Goal: Information Seeking & Learning: Learn about a topic

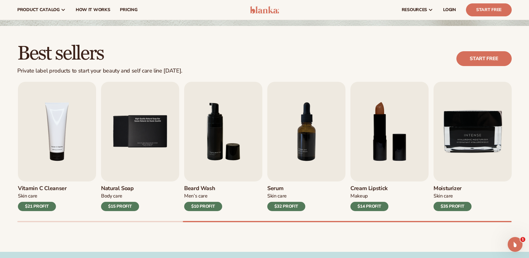
click at [218, 53] on div "Best sellers Private label products to start your beauty and self care line tod…" at bounding box center [264, 58] width 495 height 31
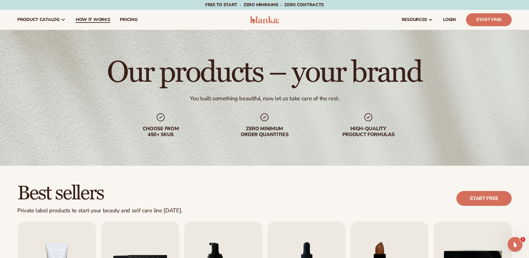
click at [102, 19] on span "How It Works" at bounding box center [93, 19] width 35 height 5
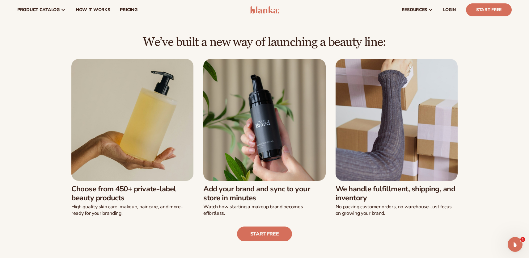
scroll to position [130, 0]
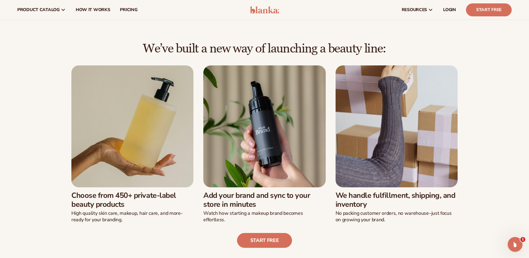
click at [154, 169] on img at bounding box center [132, 127] width 122 height 122
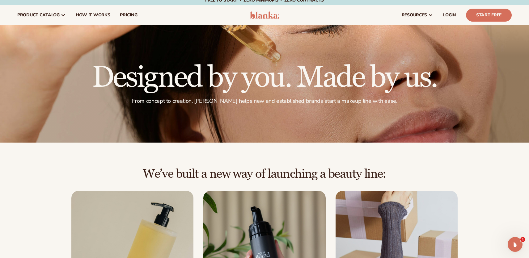
scroll to position [0, 0]
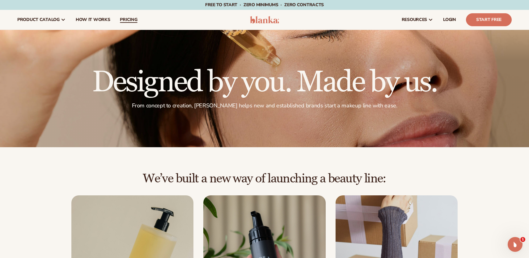
click at [129, 21] on span "pricing" at bounding box center [128, 19] width 17 height 5
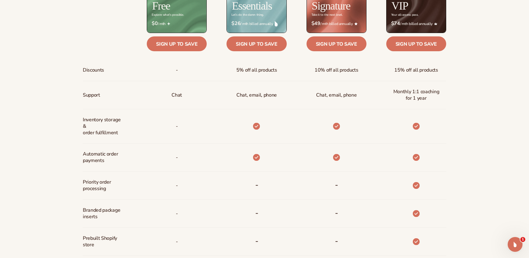
scroll to position [309, 0]
click at [253, 70] on span "5% off all products" at bounding box center [256, 69] width 41 height 11
click at [188, 114] on div "-" at bounding box center [167, 126] width 80 height 34
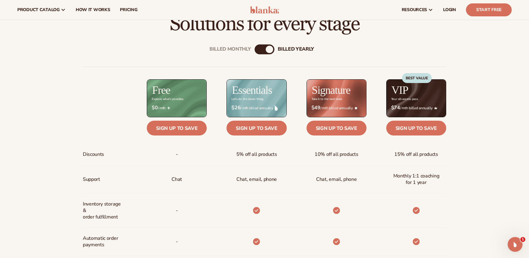
scroll to position [224, 0]
click at [175, 183] on p "Chat" at bounding box center [177, 179] width 11 height 11
click at [175, 199] on div "-" at bounding box center [177, 211] width 12 height 34
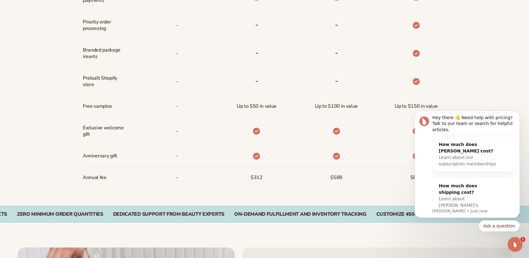
scroll to position [469, 0]
click at [255, 182] on span "$312" at bounding box center [257, 177] width 12 height 11
click at [241, 179] on div "$312" at bounding box center [247, 177] width 80 height 21
click at [262, 177] on div "$312" at bounding box center [257, 177] width 22 height 21
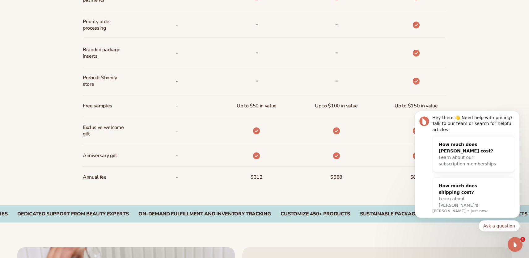
click at [262, 177] on div "$312" at bounding box center [257, 177] width 22 height 21
click at [363, 188] on div "$588" at bounding box center [327, 177] width 80 height 21
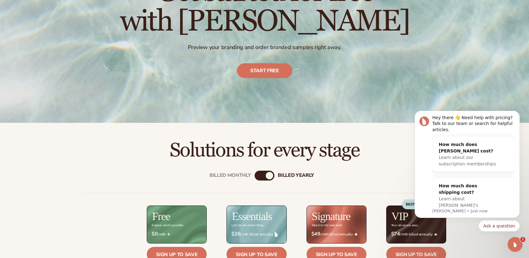
scroll to position [0, 0]
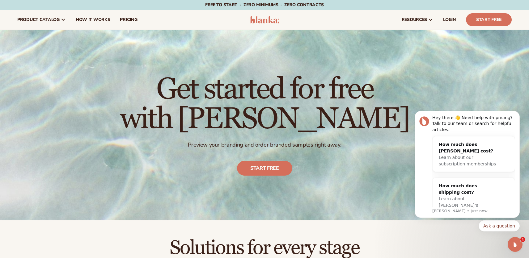
click at [253, 5] on span "Free to start · ZERO minimums · ZERO contracts ·" at bounding box center [264, 5] width 119 height 6
click at [240, 16] on nav "product catalog Private label products The Lab by Blanka" at bounding box center [128, 20] width 232 height 20
click at [252, 8] on span "Free to start · ZERO minimums · ZERO contracts ·" at bounding box center [264, 5] width 119 height 6
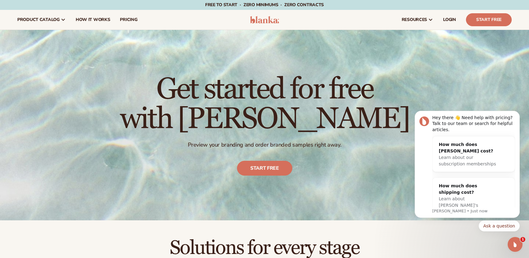
click at [229, 5] on span "Free to start · ZERO minimums · ZERO contracts ·" at bounding box center [264, 5] width 119 height 6
click at [225, 27] on nav "product catalog Private label products The Lab by Blanka" at bounding box center [128, 20] width 232 height 20
click at [463, 197] on span "Learn about Blanka's shipping costs" at bounding box center [458, 206] width 39 height 18
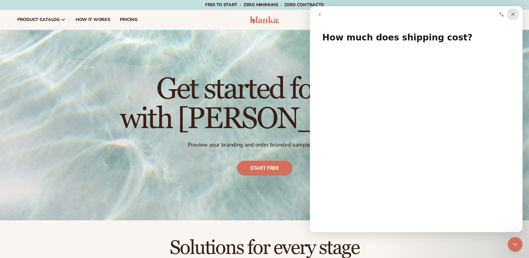
click at [513, 13] on icon "Close" at bounding box center [513, 14] width 5 height 5
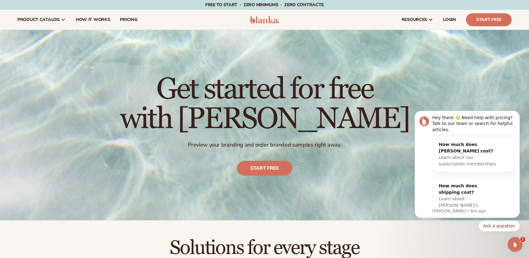
click at [414, 83] on div "Get started for free with Blanka Preview your branding and order branded sample…" at bounding box center [264, 125] width 529 height 191
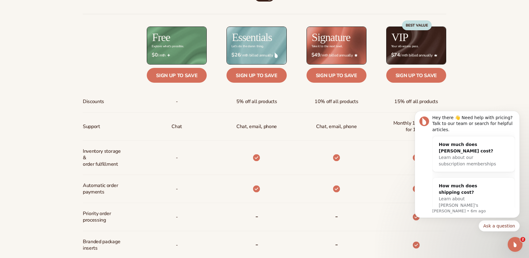
scroll to position [280, 0]
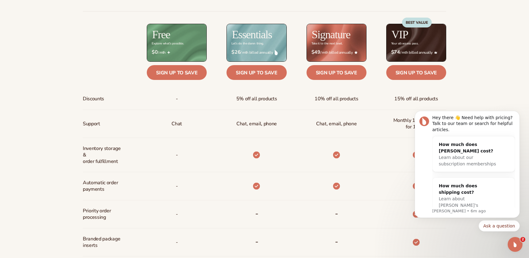
click at [471, 81] on div "Billed Monthly billed Yearly Billed Monthly billed Yearly Discounts Support Inv…" at bounding box center [264, 187] width 529 height 416
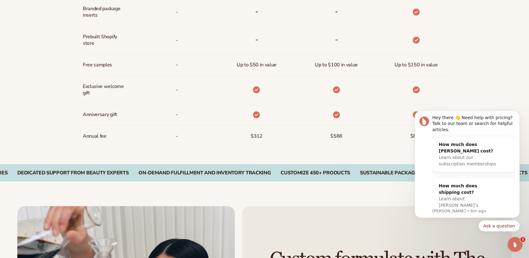
scroll to position [511, 0]
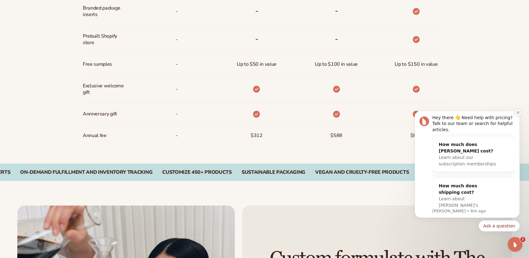
click at [517, 113] on icon "Dismiss notification" at bounding box center [518, 112] width 3 height 3
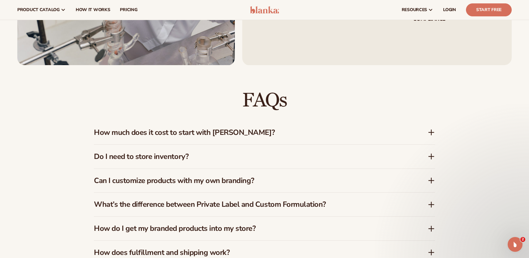
scroll to position [875, 0]
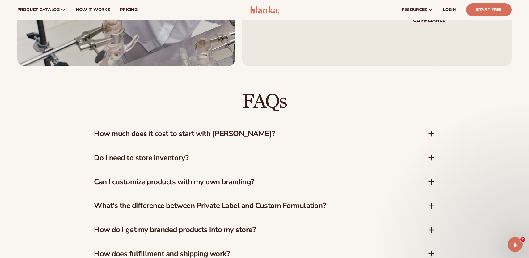
click at [432, 133] on icon at bounding box center [431, 133] width 7 height 7
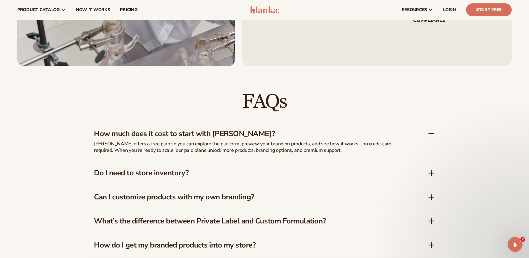
click at [434, 133] on icon at bounding box center [431, 133] width 7 height 7
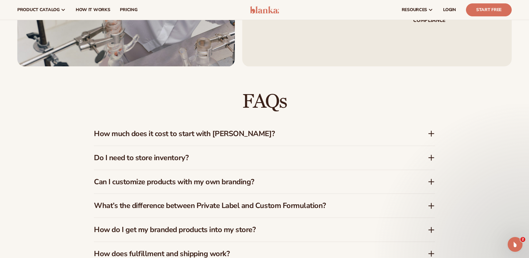
click at [431, 156] on icon at bounding box center [431, 157] width 7 height 7
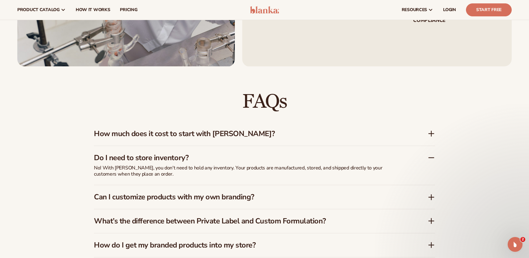
click at [221, 172] on p "No! With Blanka, you don't need to hold any inventory. Your products are manufa…" at bounding box center [248, 171] width 309 height 13
click at [251, 169] on p "No! With Blanka, you don't need to hold any inventory. Your products are manufa…" at bounding box center [248, 171] width 309 height 13
click at [311, 170] on p "No! With Blanka, you don't need to hold any inventory. Your products are manufa…" at bounding box center [248, 171] width 309 height 13
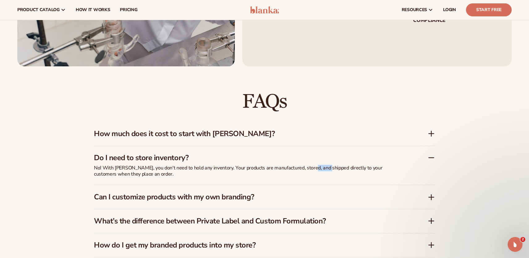
click at [135, 176] on p "No! With Blanka, you don't need to hold any inventory. Your products are manufa…" at bounding box center [248, 171] width 309 height 13
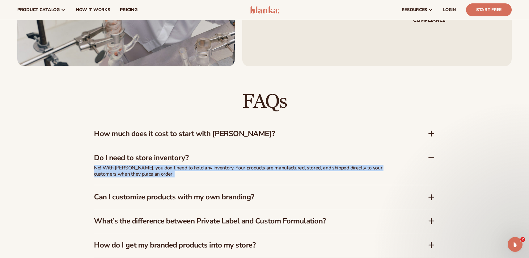
click at [154, 177] on p "No! With Blanka, you don't need to hold any inventory. Your products are manufa…" at bounding box center [248, 171] width 309 height 13
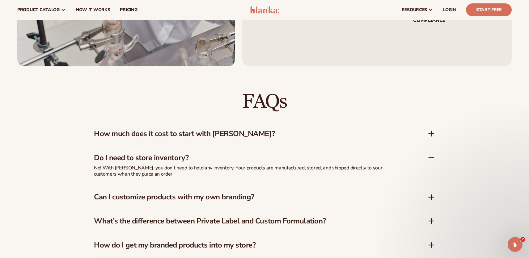
click at [136, 201] on h3 "Can I customize products with my own branding?" at bounding box center [251, 197] width 315 height 9
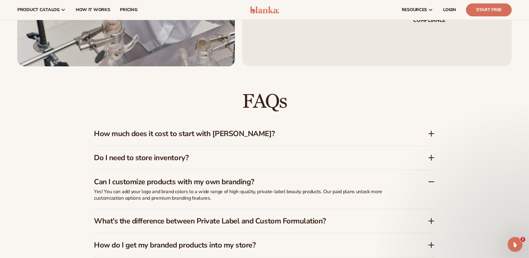
click at [144, 194] on p "Yes! You can add your logo and brand colors to a wide range of high-quality, pr…" at bounding box center [248, 195] width 309 height 13
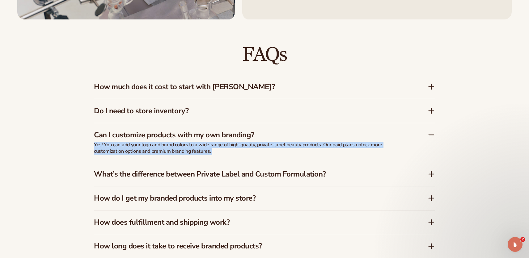
scroll to position [926, 0]
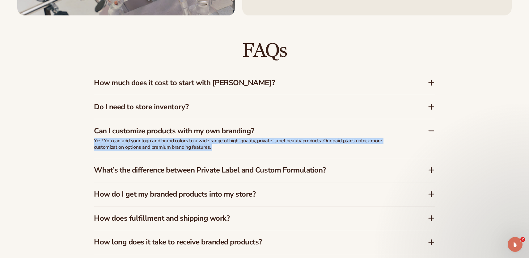
click at [162, 171] on h3 "What’s the difference between Private Label and Custom Formulation?" at bounding box center [251, 170] width 315 height 9
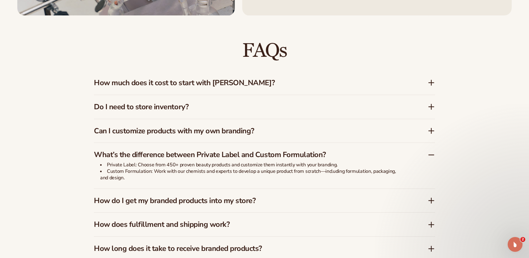
click at [151, 167] on li "Private Label: Choose from 450+ proven beauty products and customize them insta…" at bounding box center [251, 165] width 303 height 6
click at [150, 175] on li "Custom Formulation: Work with our chemists and experts to develop a unique prod…" at bounding box center [251, 174] width 303 height 13
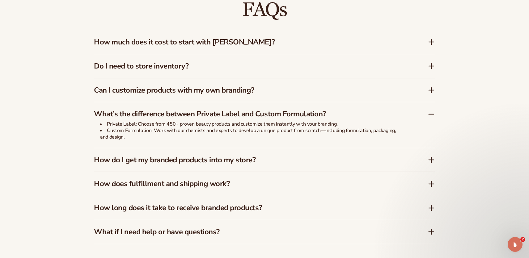
scroll to position [973, 0]
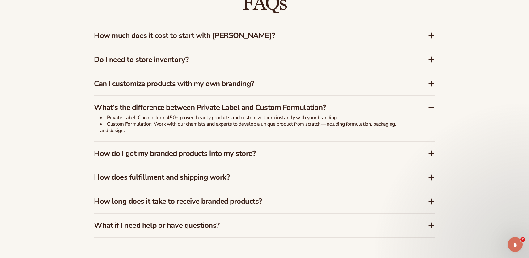
click at [169, 154] on h3 "How do I get my branded products into my store?" at bounding box center [251, 153] width 315 height 9
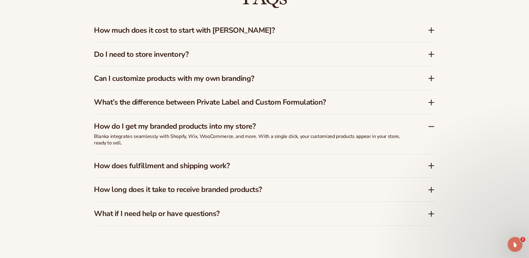
scroll to position [979, 0]
click at [179, 136] on p "Blanka integrates seamlessly with Shopify, Wix, WooCommerce, and more. With a s…" at bounding box center [248, 139] width 309 height 13
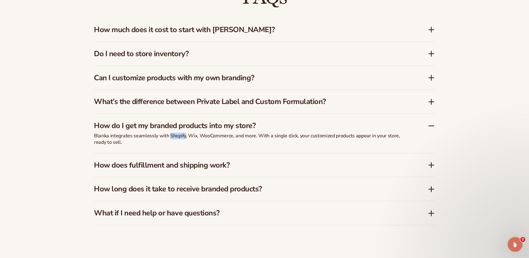
click at [173, 147] on div "Blanka integrates seamlessly with Shopify, Wix, WooCommerce, and more. With a s…" at bounding box center [248, 143] width 309 height 20
click at [170, 160] on div "How does fulfillment and shipping work?" at bounding box center [264, 166] width 341 height 24
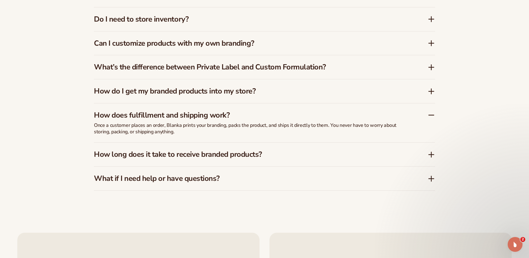
scroll to position [1014, 0]
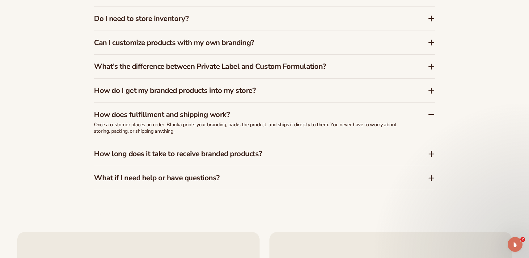
click at [173, 157] on h3 "How long does it take to receive branded products?" at bounding box center [251, 154] width 315 height 9
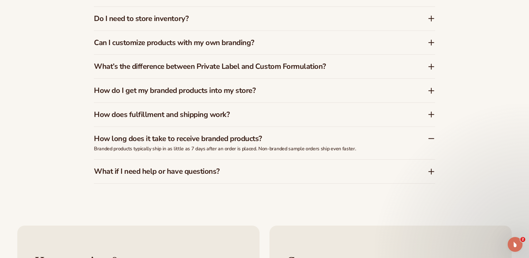
click at [165, 150] on p "Branded products typically ship in as little as 7 days after an order is placed…" at bounding box center [248, 149] width 309 height 6
click at [164, 174] on h3 "What if I need help or have questions?" at bounding box center [251, 171] width 315 height 9
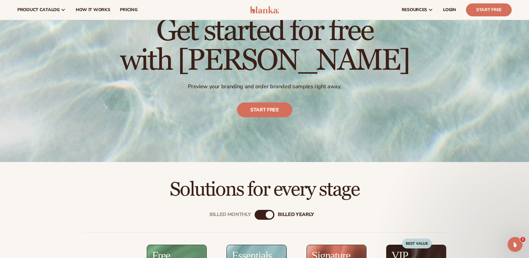
scroll to position [0, 0]
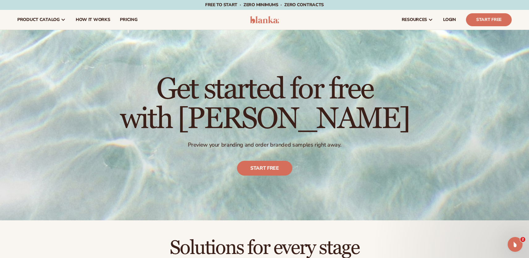
click at [235, 5] on span "Free to start · ZERO minimums · ZERO contracts ·" at bounding box center [264, 5] width 119 height 6
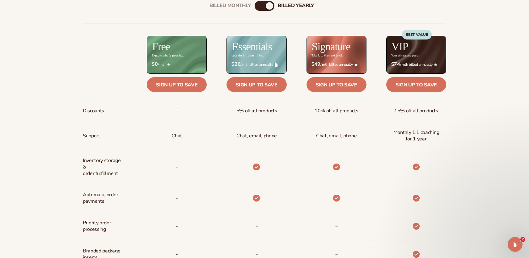
scroll to position [273, 0]
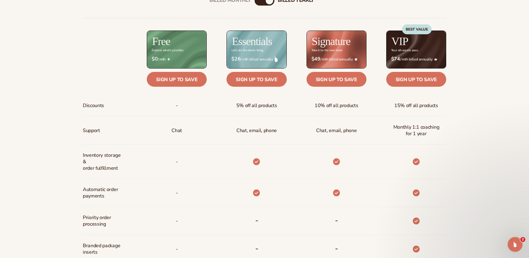
click at [327, 56] on div "$ $49 / mth billed annually" at bounding box center [337, 59] width 60 height 16
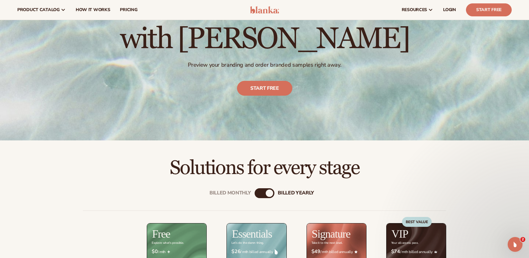
scroll to position [0, 0]
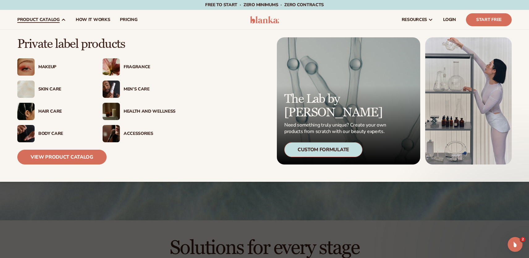
click at [141, 134] on div "Accessories" at bounding box center [150, 133] width 52 height 5
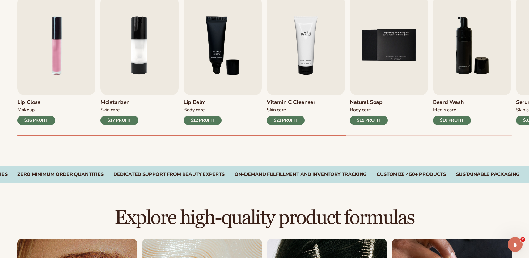
click at [298, 78] on img "4 / 9" at bounding box center [306, 46] width 78 height 100
click at [308, 69] on img "4 / 9" at bounding box center [306, 46] width 78 height 100
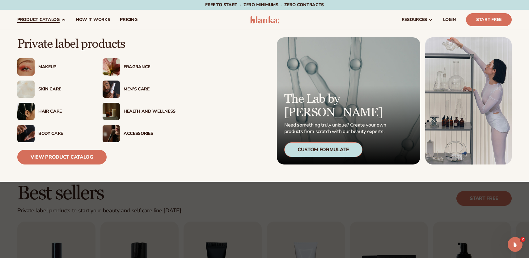
click at [138, 69] on div "Fragrance" at bounding box center [150, 67] width 52 height 5
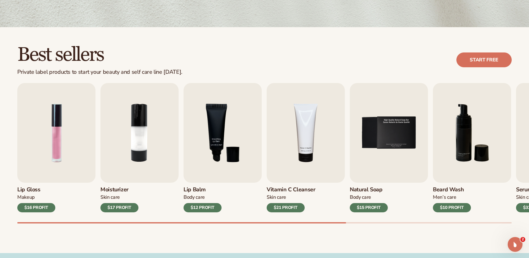
scroll to position [139, 0]
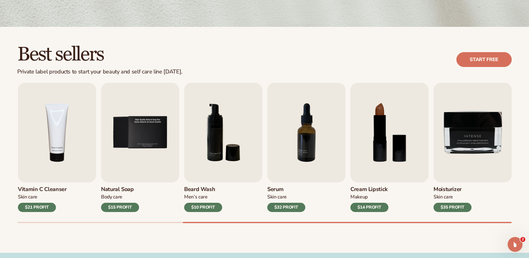
click at [475, 232] on div "Best sellers Private label products to start your beauty and self care line [DA…" at bounding box center [264, 140] width 529 height 226
click at [407, 248] on div "Best sellers Private label products to start your beauty and self care line [DA…" at bounding box center [264, 140] width 529 height 226
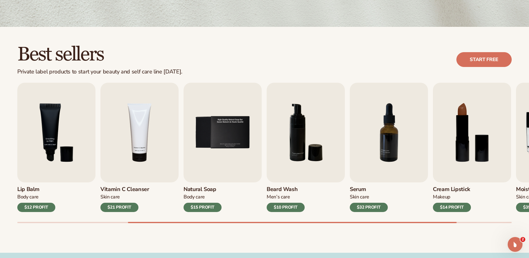
click at [238, 67] on div "Best sellers Private label products to start your beauty and self care line tod…" at bounding box center [264, 59] width 495 height 31
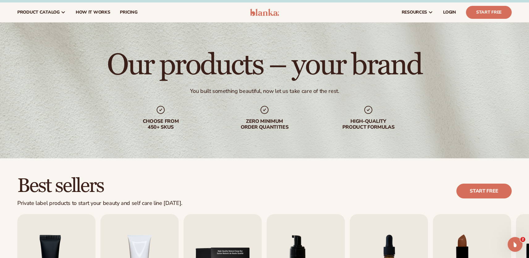
scroll to position [0, 0]
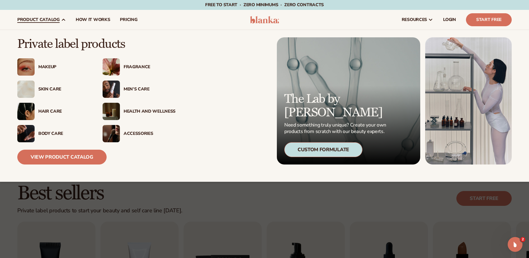
click at [148, 112] on div "Health And Wellness" at bounding box center [150, 111] width 52 height 5
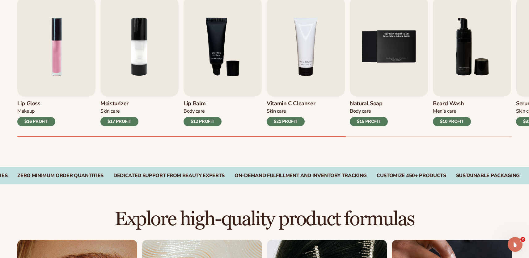
click at [128, 122] on div "$17 PROFIT" at bounding box center [119, 121] width 38 height 9
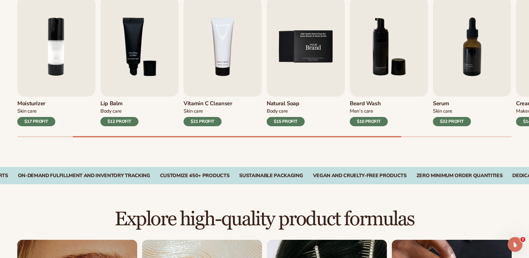
click at [317, 58] on img "5 / 9" at bounding box center [306, 47] width 78 height 100
click at [287, 122] on div "$15 PROFIT" at bounding box center [286, 121] width 38 height 9
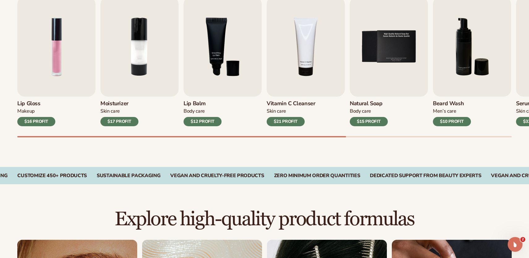
click at [280, 159] on div "Best sellers Private label products to start your beauty and self care line [DA…" at bounding box center [264, 54] width 529 height 226
